Goal: Communication & Community: Participate in discussion

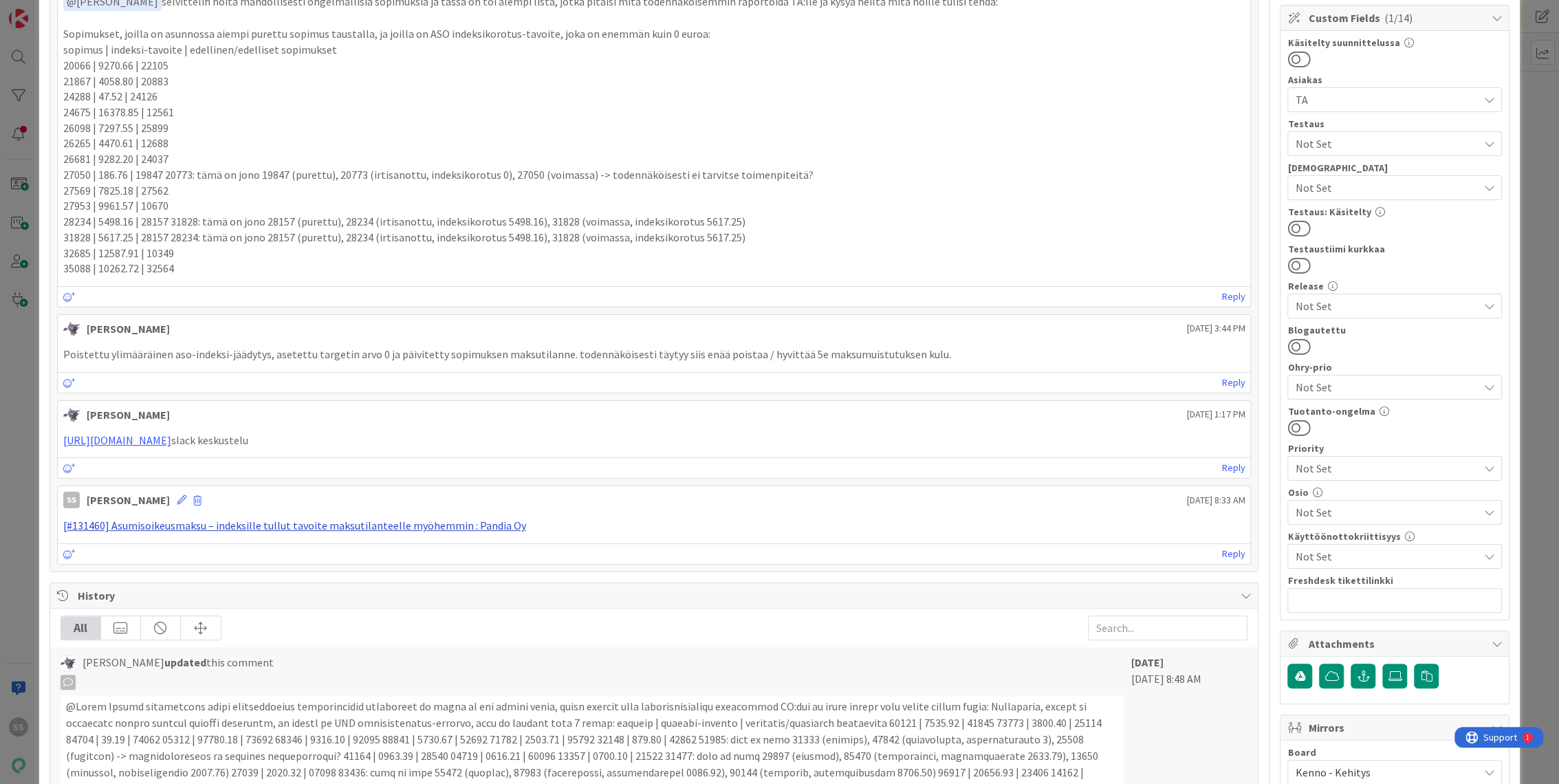
scroll to position [381, 0]
click at [339, 530] on p "[#131460] Asumisoikeusmaksu – indeksille tullut tavoite maksutilanteelle myöhem…" at bounding box center [654, 524] width 1182 height 15
click at [348, 520] on link "[#131460] Asumisoikeusmaksu – indeksille tullut tavoite maksutilanteelle myöhem…" at bounding box center [295, 524] width 462 height 14
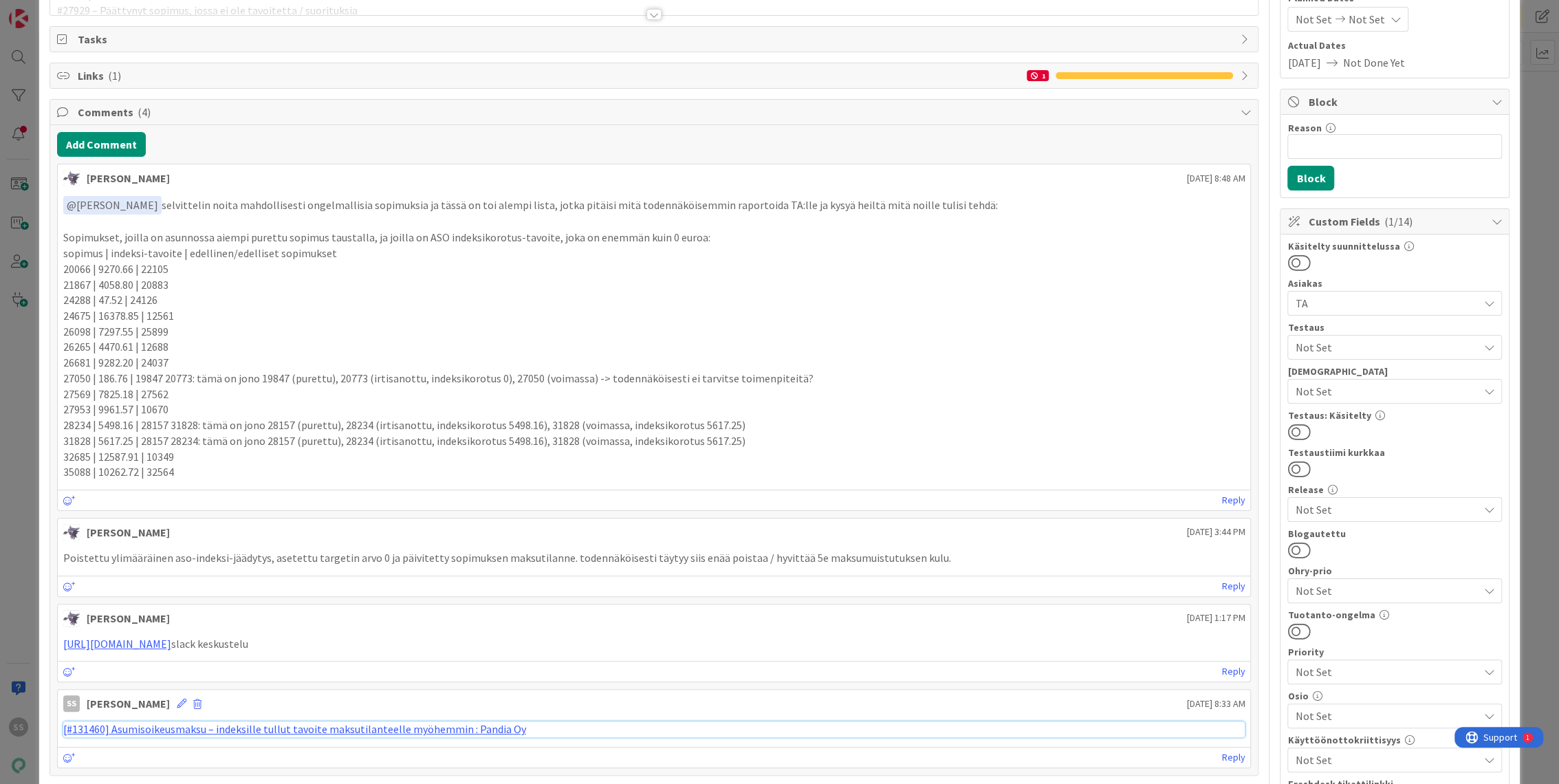
scroll to position [152, 0]
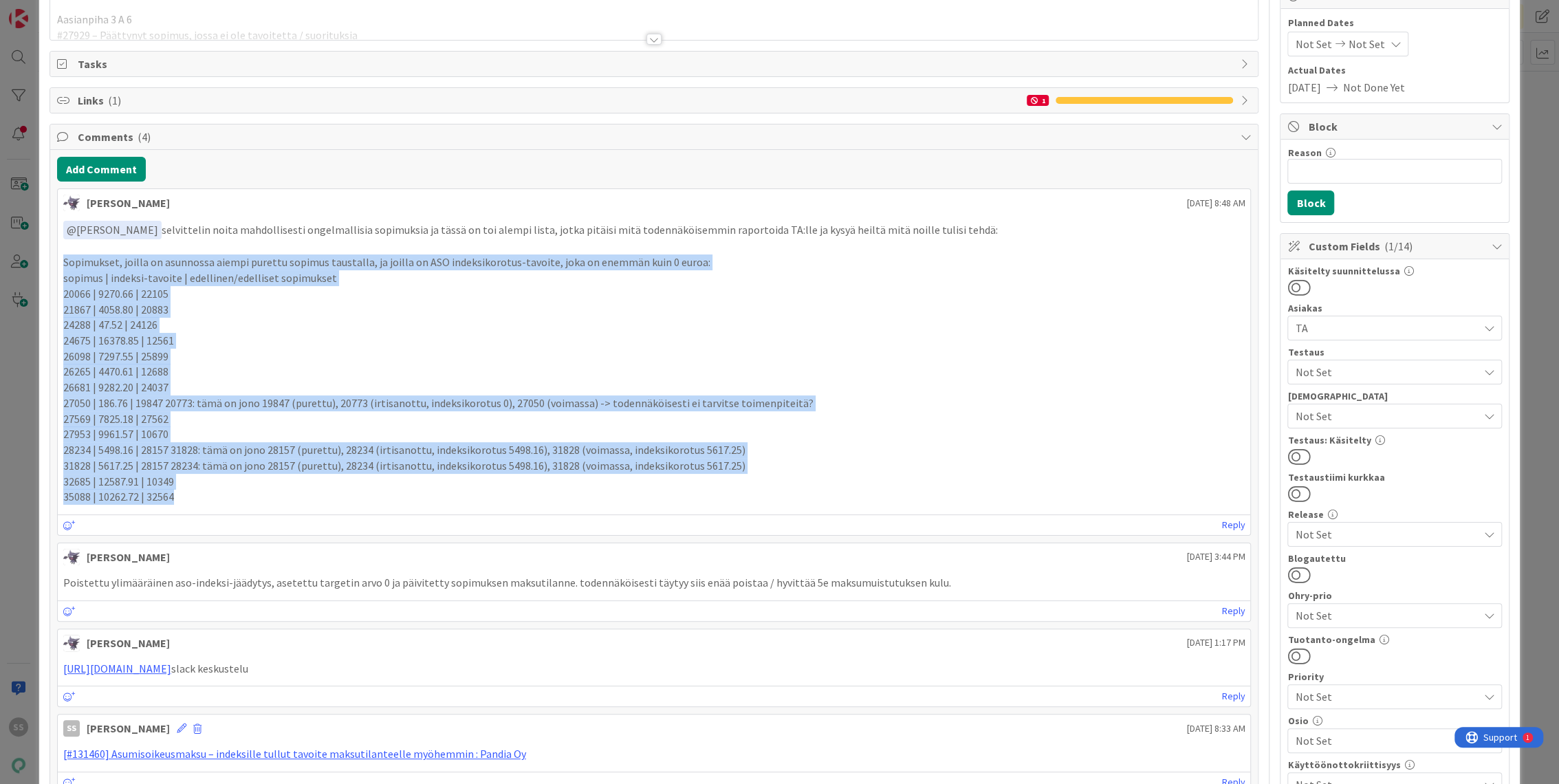
drag, startPoint x: 60, startPoint y: 261, endPoint x: 427, endPoint y: 493, distance: 434.2
click at [427, 493] on div "﻿ @ [PERSON_NAME] ﻿ selvittelin noita mahdollisesti ongelmallisia sopimuksia ja…" at bounding box center [654, 362] width 1193 height 295
copy div "Sopimukset, joilla on asunnossa aiempi purettu sopimus taustalla, ja joilla on …"
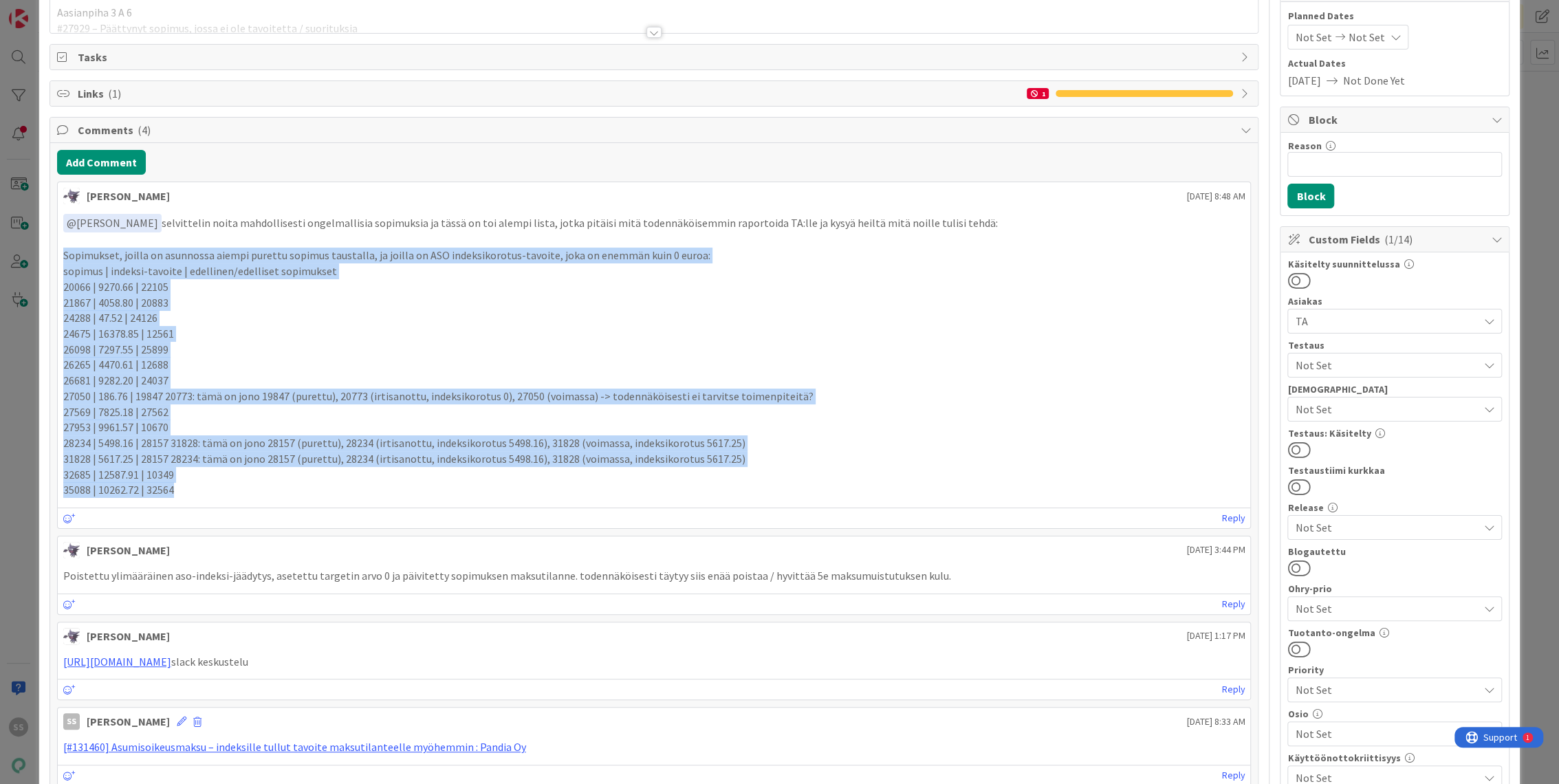
scroll to position [0, 0]
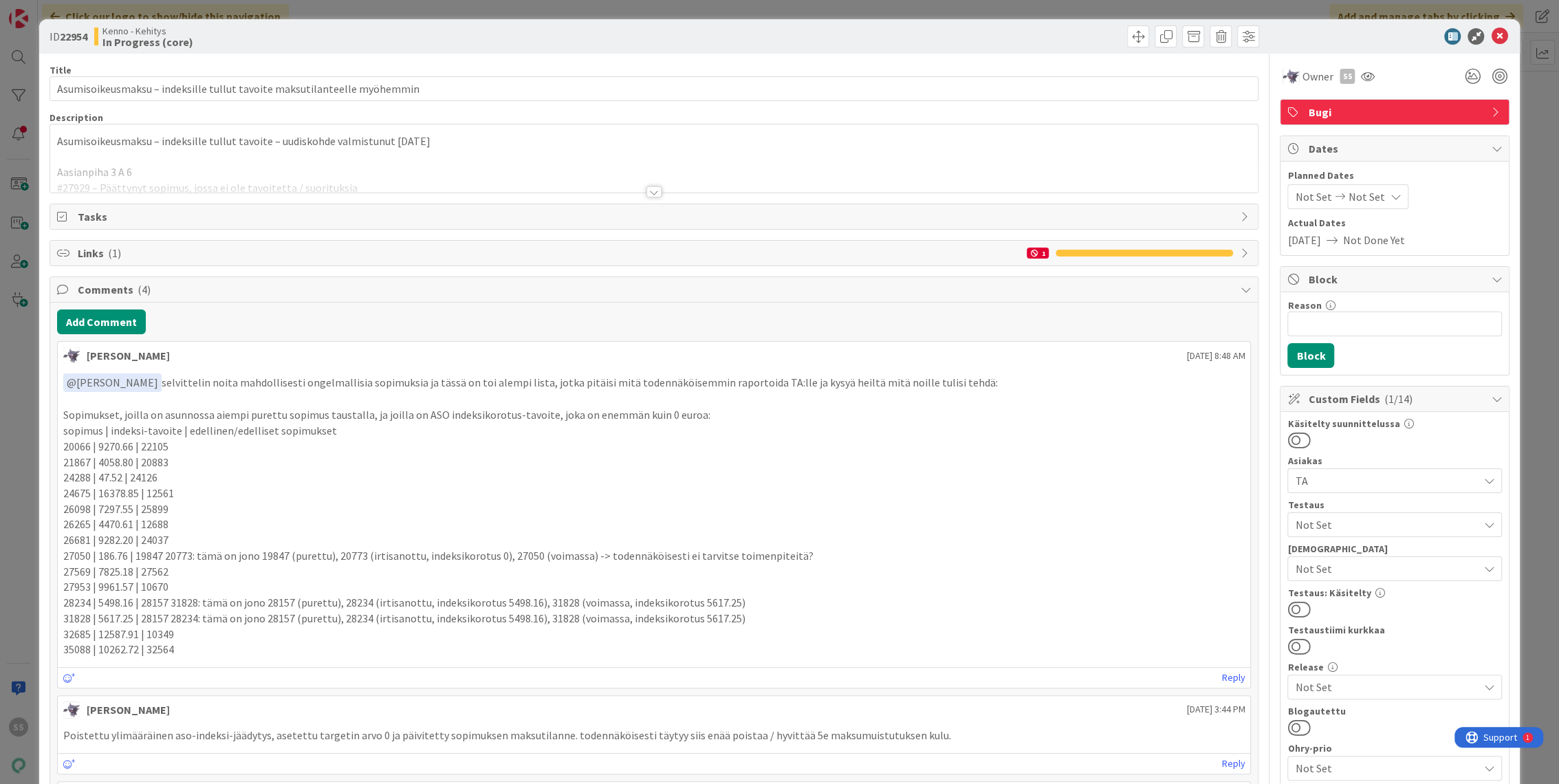
click at [653, 190] on div at bounding box center [654, 191] width 15 height 11
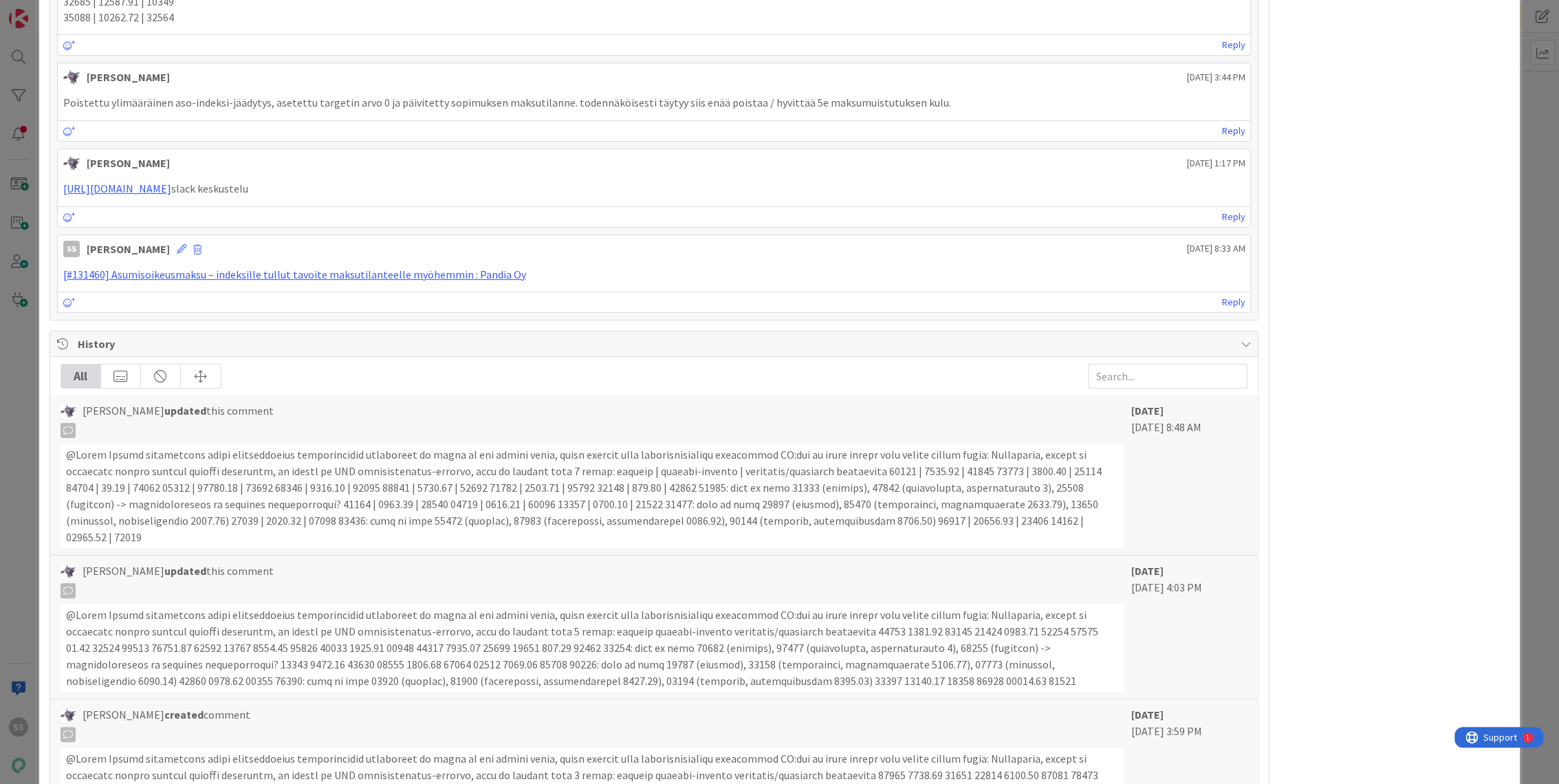
scroll to position [2215, 0]
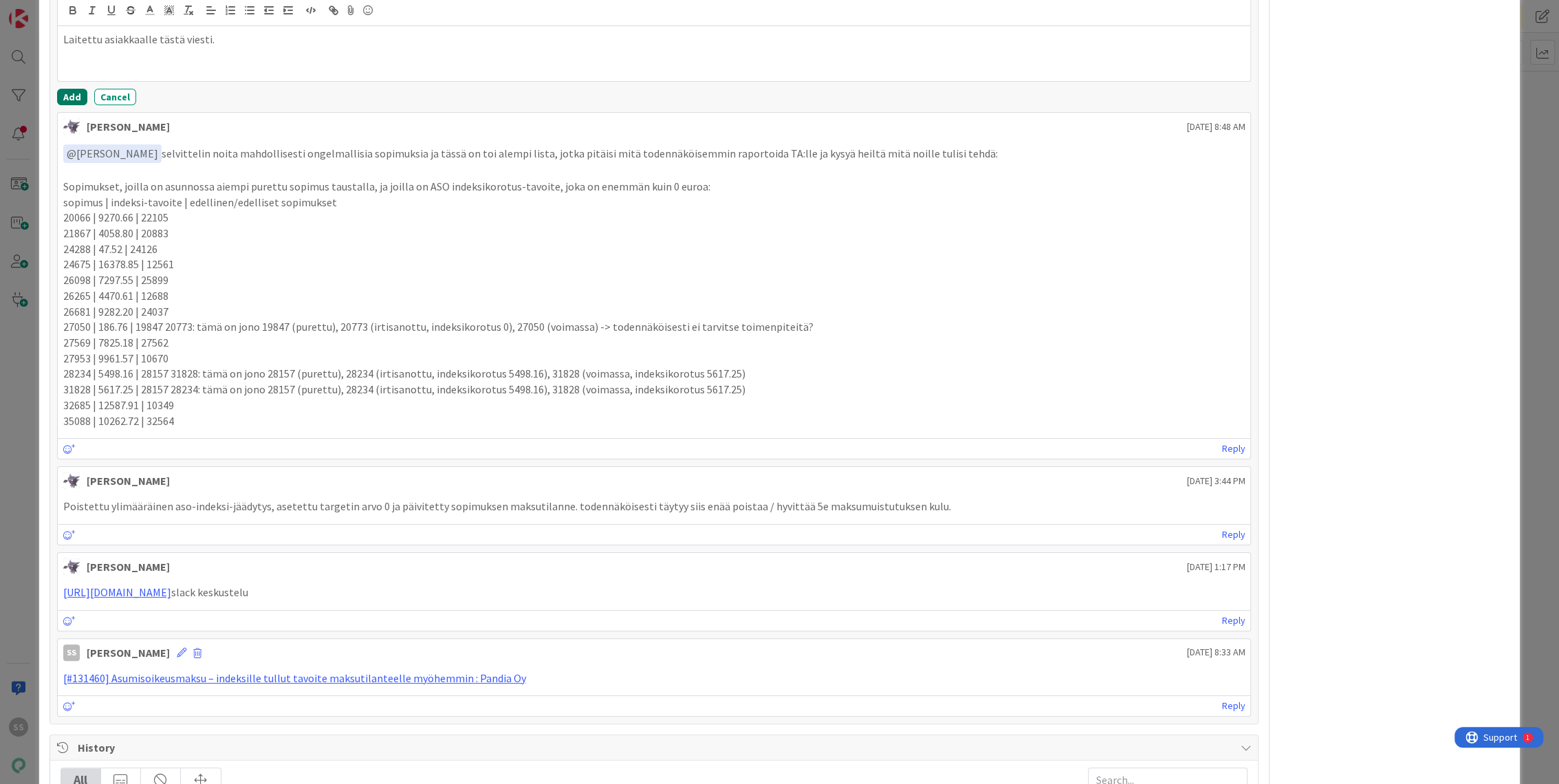
click at [67, 105] on button "Add" at bounding box center [72, 96] width 30 height 16
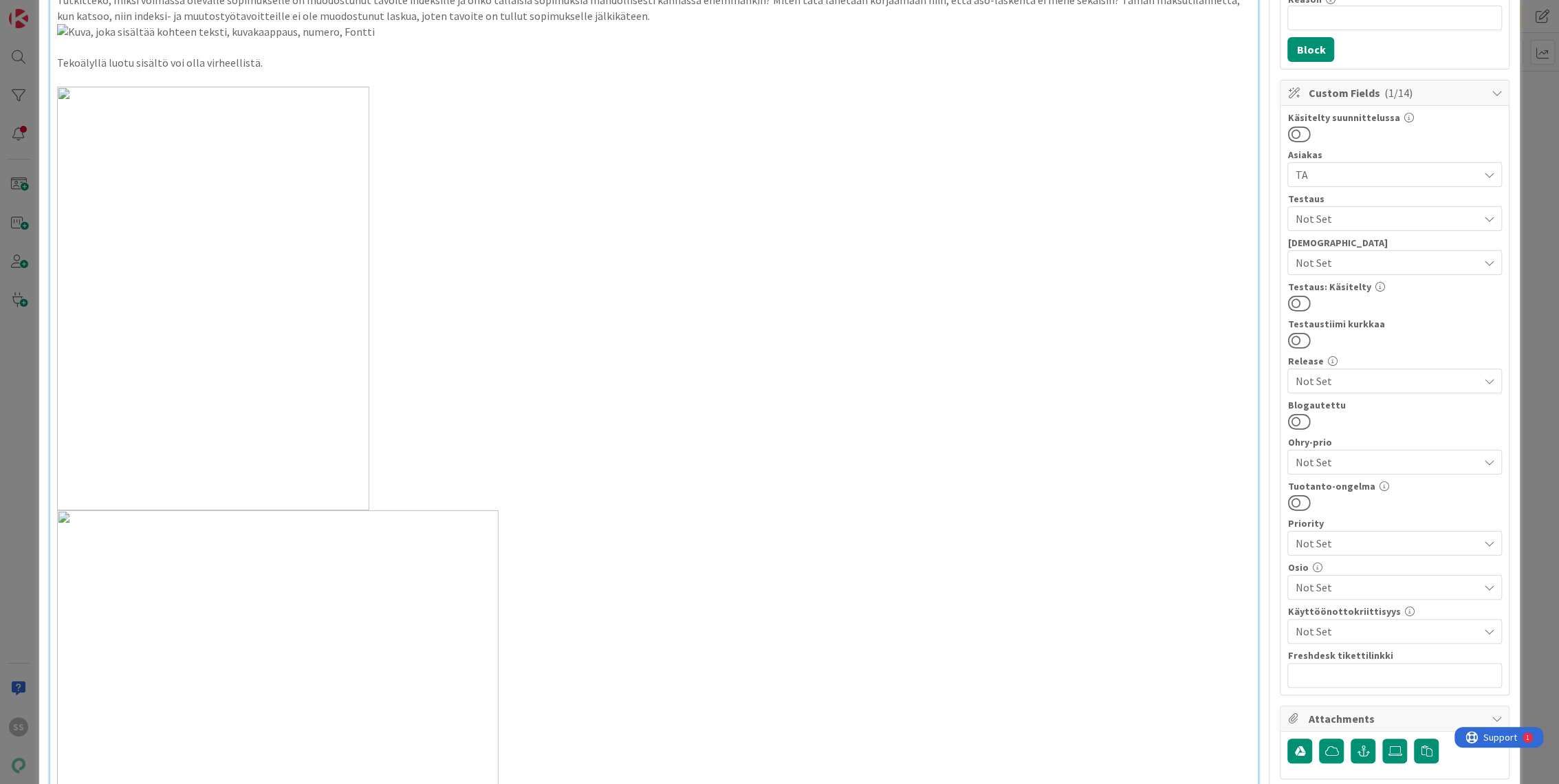
scroll to position [306, 0]
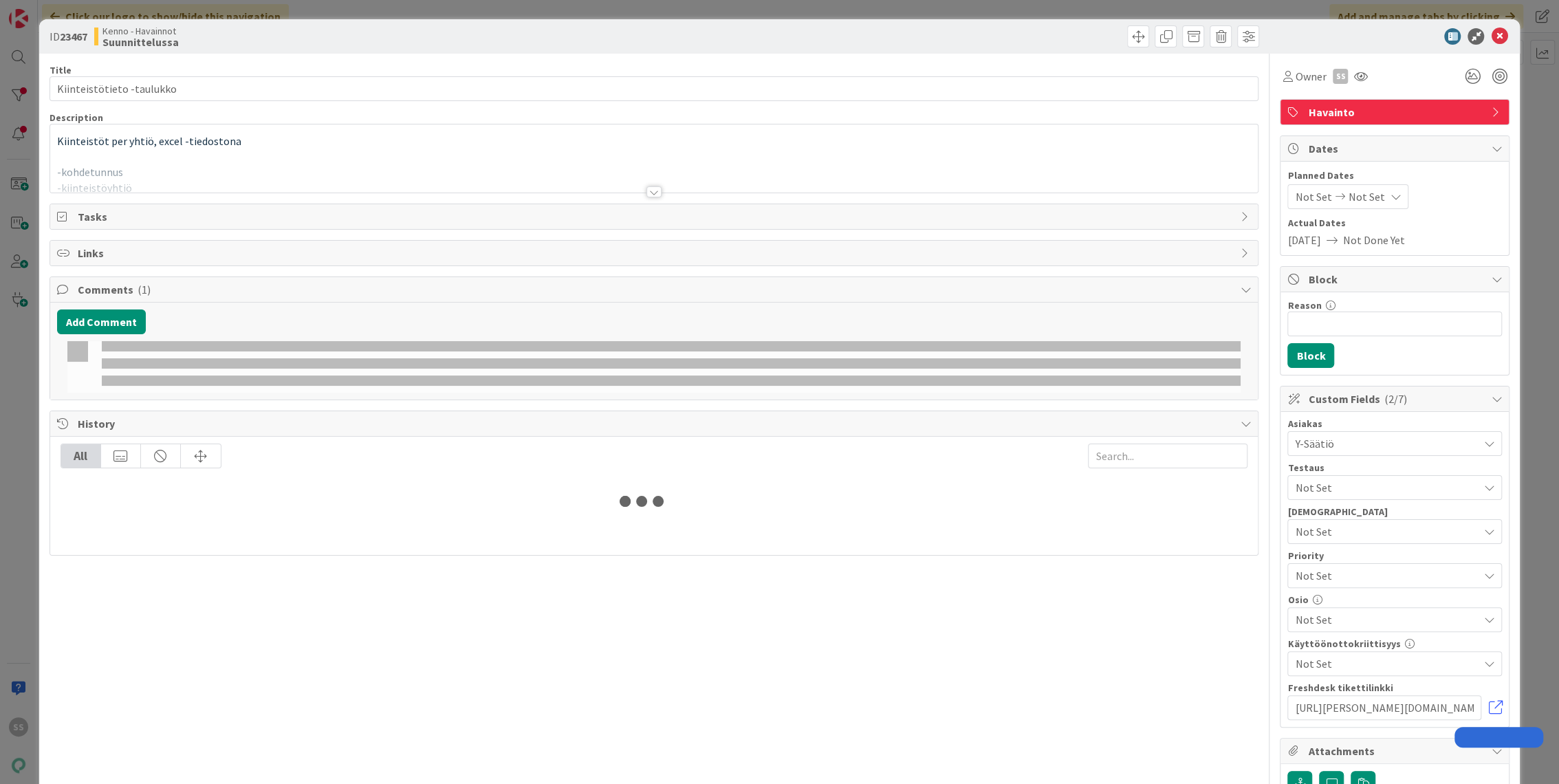
type input "22961"
